Goal: Book appointment/travel/reservation

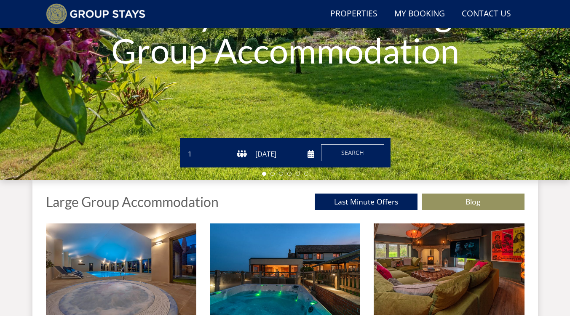
scroll to position [163, 0]
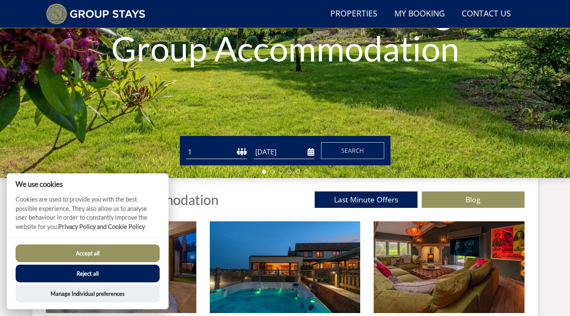
click at [98, 255] on button "Accept all" at bounding box center [88, 254] width 144 height 18
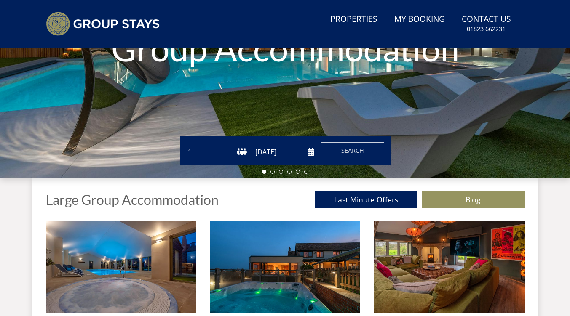
click at [311, 153] on input "[DATE]" at bounding box center [284, 152] width 61 height 14
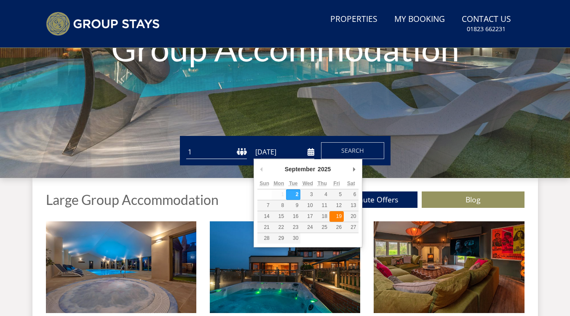
type input "[DATE]"
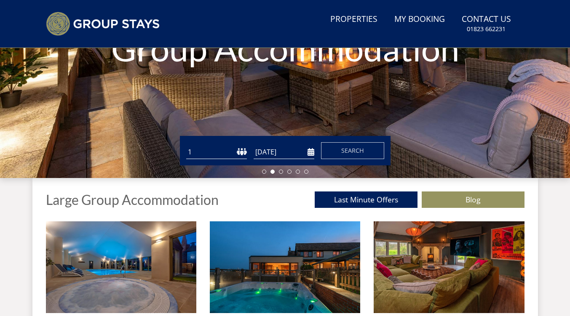
click at [238, 150] on select "1 2 3 4 5 6 7 8 9 10 11 12 13 14 15 16 17 18 19 20 21 22 23 24 25 26 27 28 29 3…" at bounding box center [216, 152] width 61 height 14
select select "9"
click at [186, 145] on select "1 2 3 4 5 6 7 8 9 10 11 12 13 14 15 16 17 18 19 20 21 22 23 24 25 26 27 28 29 3…" at bounding box center [216, 152] width 61 height 14
click at [350, 155] on button "Search" at bounding box center [352, 150] width 63 height 17
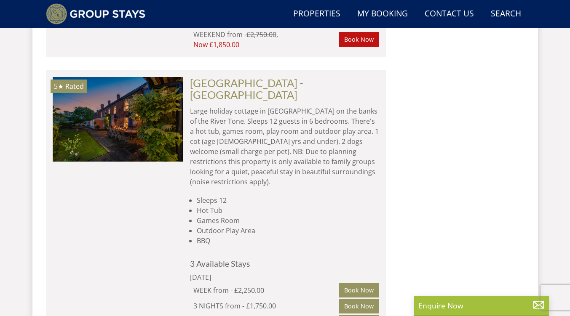
scroll to position [692, 0]
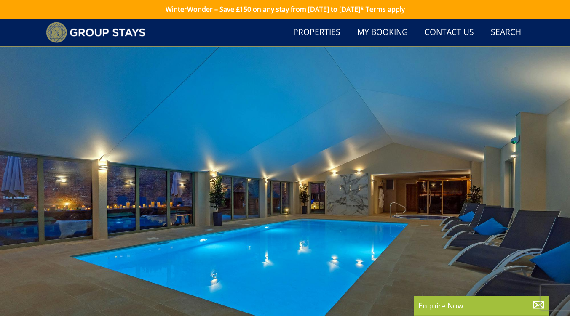
select select "9"
